Goal: Information Seeking & Learning: Check status

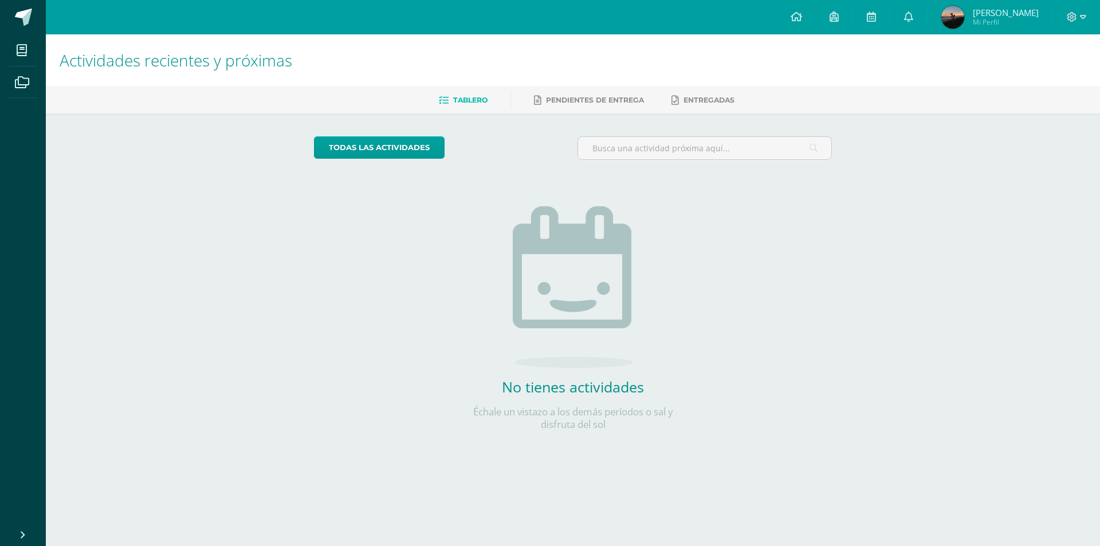
click at [965, 19] on img at bounding box center [953, 17] width 23 height 23
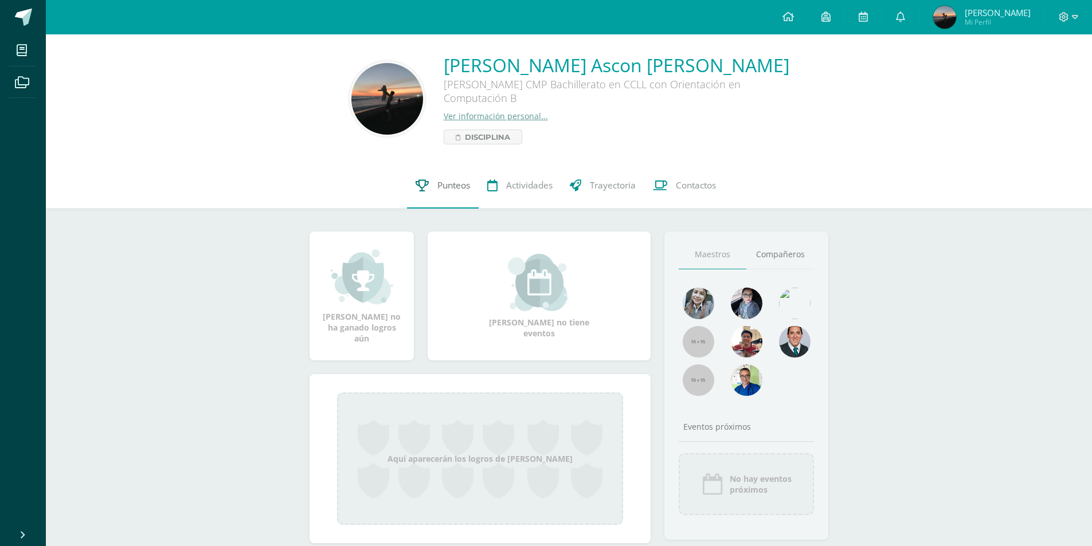
click at [433, 193] on link "Punteos" at bounding box center [443, 186] width 72 height 46
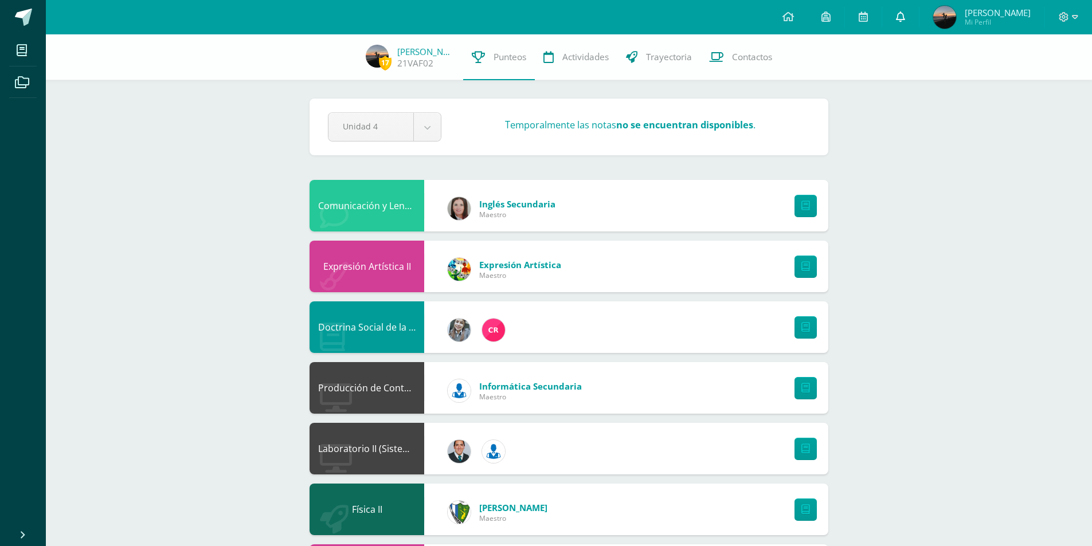
click at [906, 27] on link at bounding box center [900, 17] width 37 height 34
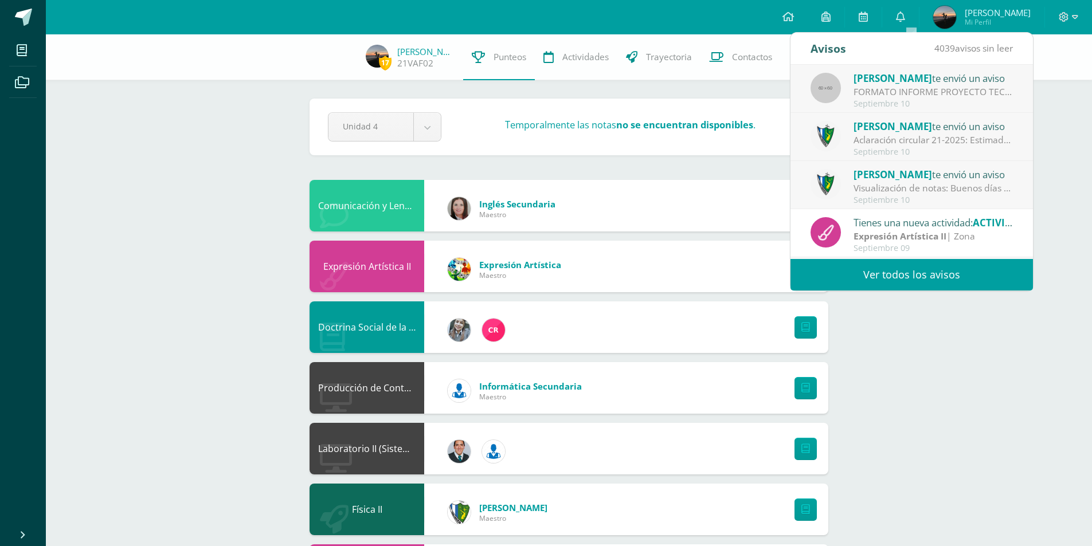
click at [934, 268] on link "Ver todos los avisos" at bounding box center [911, 275] width 242 height 32
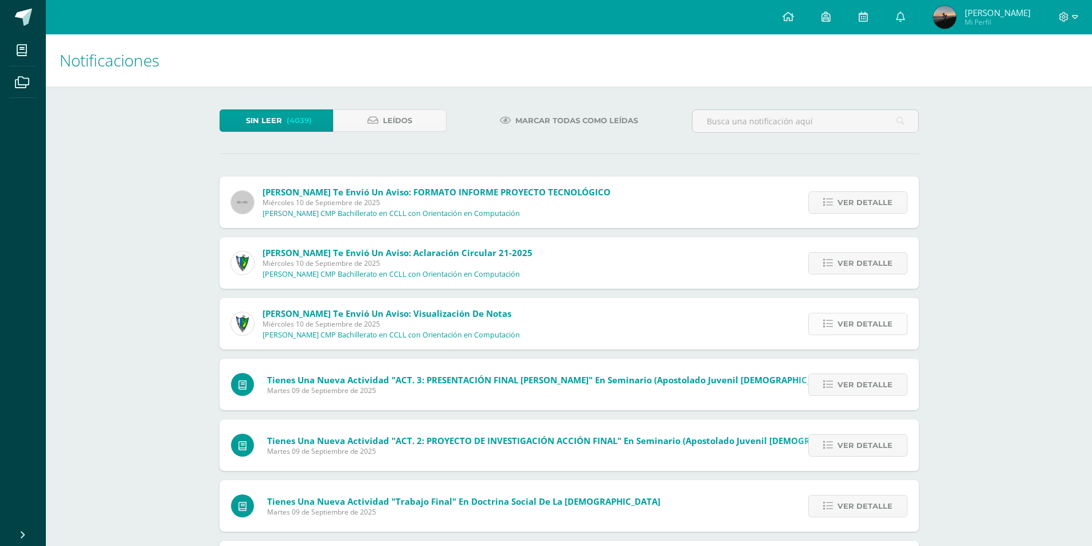
click at [856, 325] on span "Ver detalle" at bounding box center [864, 323] width 55 height 21
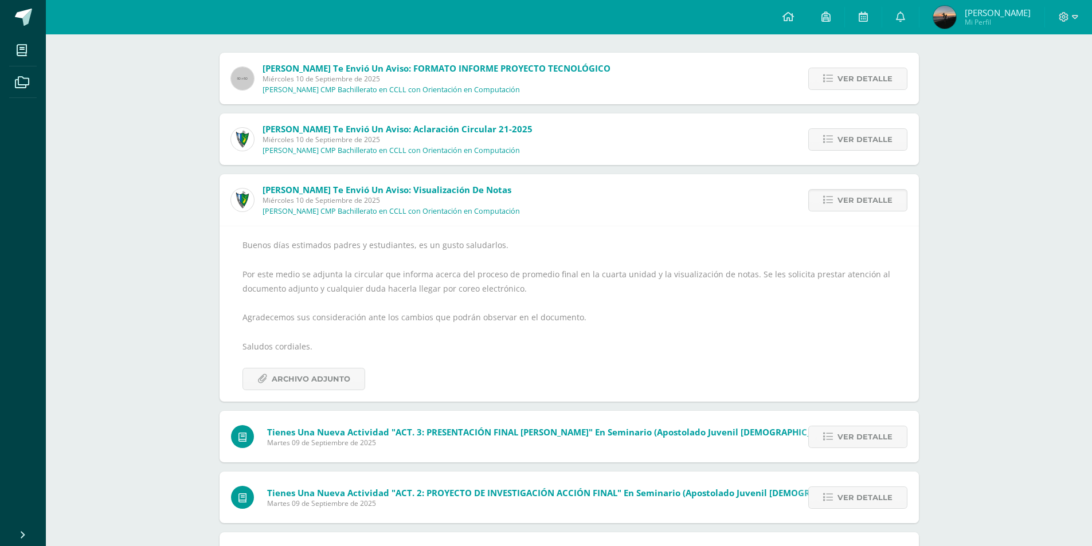
scroll to position [131, 0]
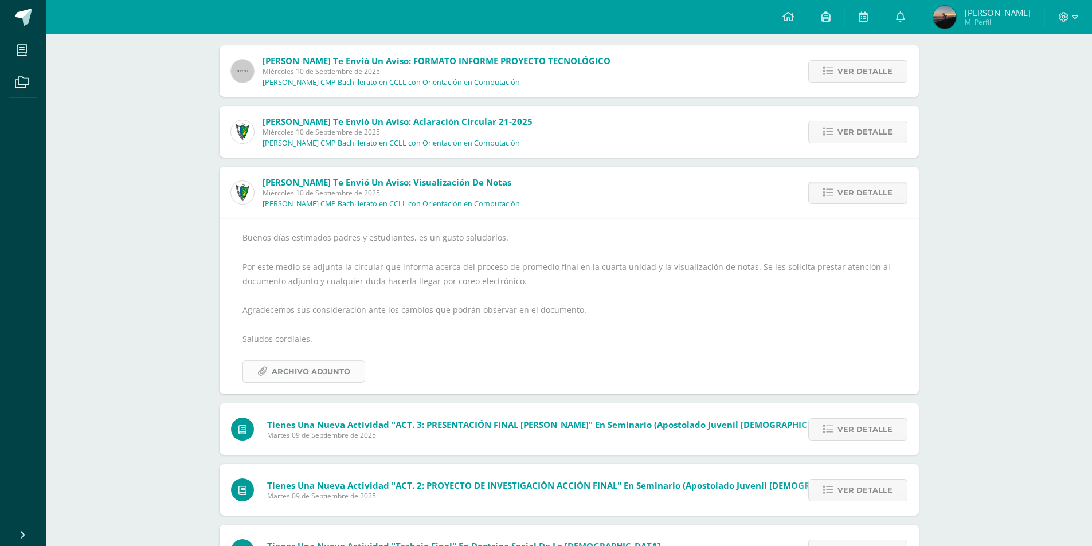
click at [328, 376] on span "Archivo Adjunto" at bounding box center [311, 371] width 79 height 21
click at [863, 193] on span "Ver detalle" at bounding box center [864, 192] width 55 height 21
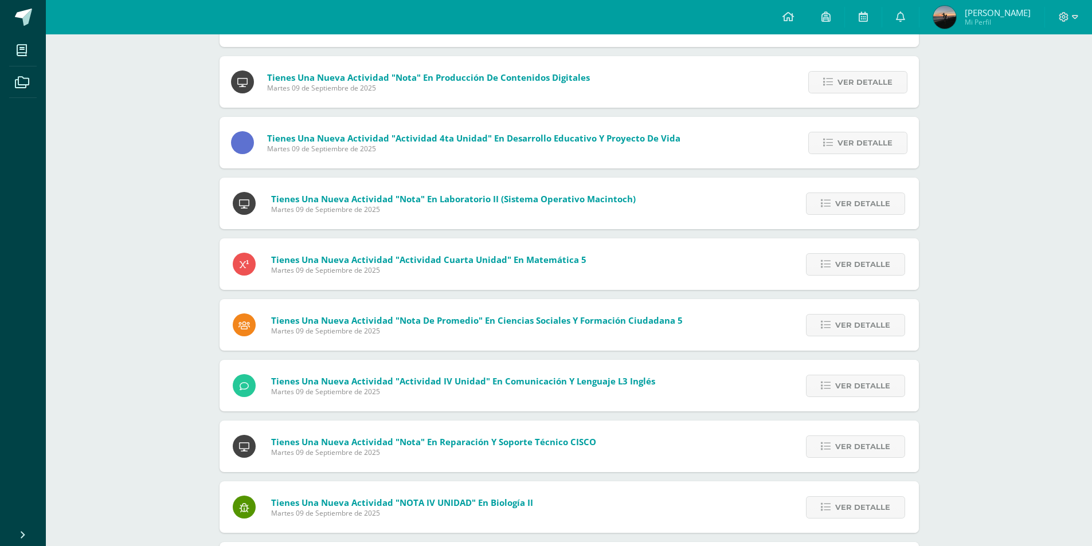
scroll to position [0, 0]
